Goal: Task Accomplishment & Management: Use online tool/utility

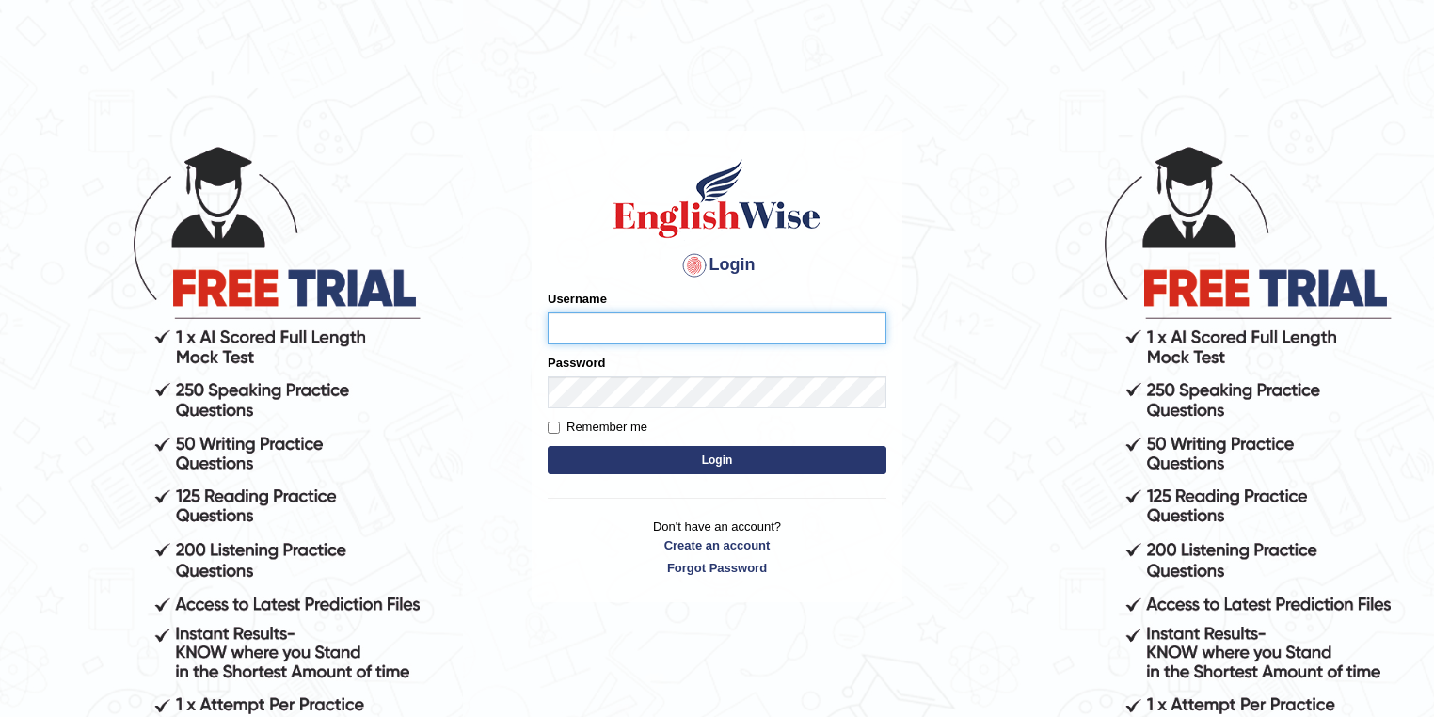
type input "zorbaenglish"
click at [701, 474] on button "Login" at bounding box center [717, 460] width 339 height 28
